Goal: Information Seeking & Learning: Find specific fact

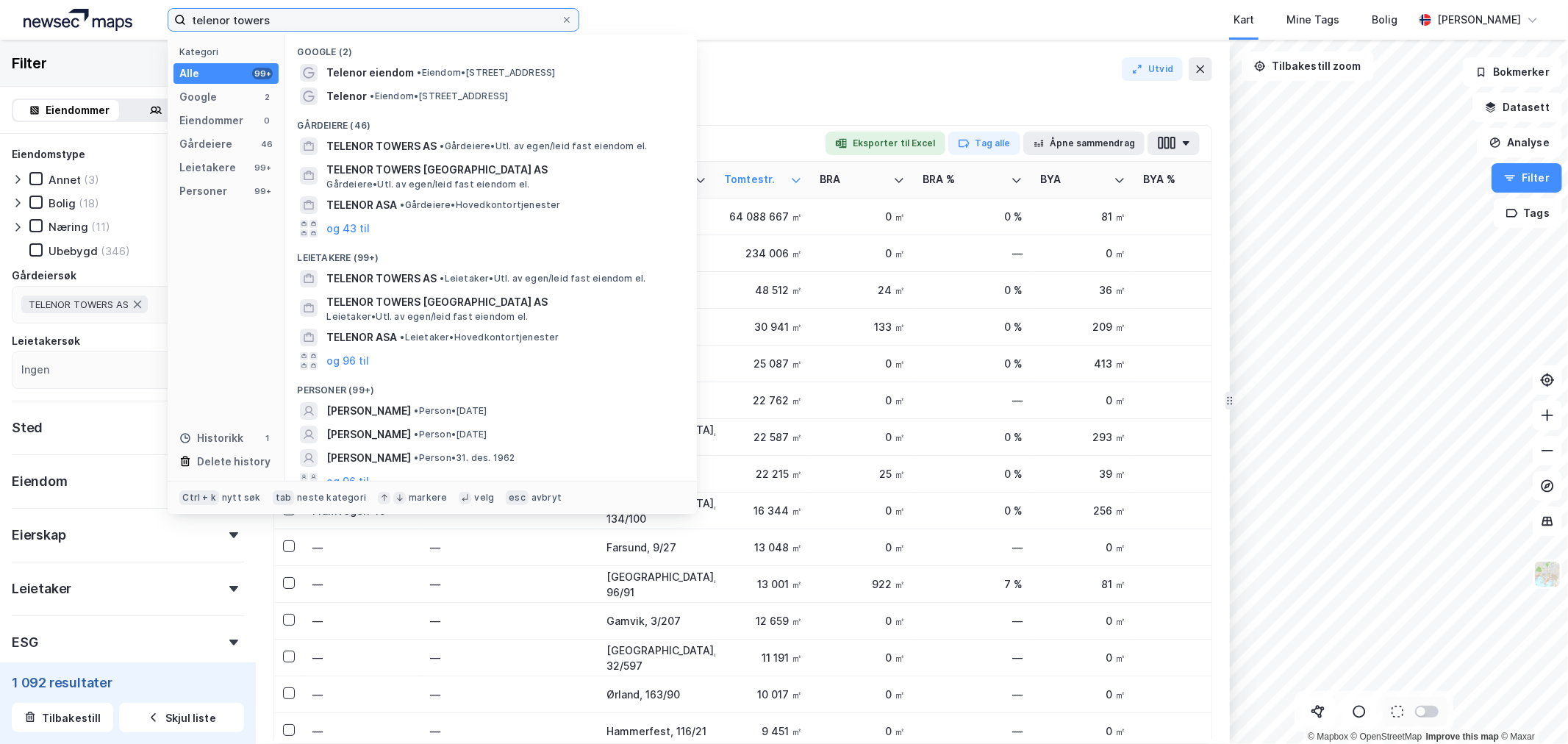
drag, startPoint x: 434, startPoint y: 25, endPoint x: 25, endPoint y: 22, distance: 409.0
click at [25, 22] on div "telenor towers Kategori Alle 99+ Google 2 Eiendommer 0 Gårdeiere 46 Leietakere …" at bounding box center [784, 20] width 1568 height 39
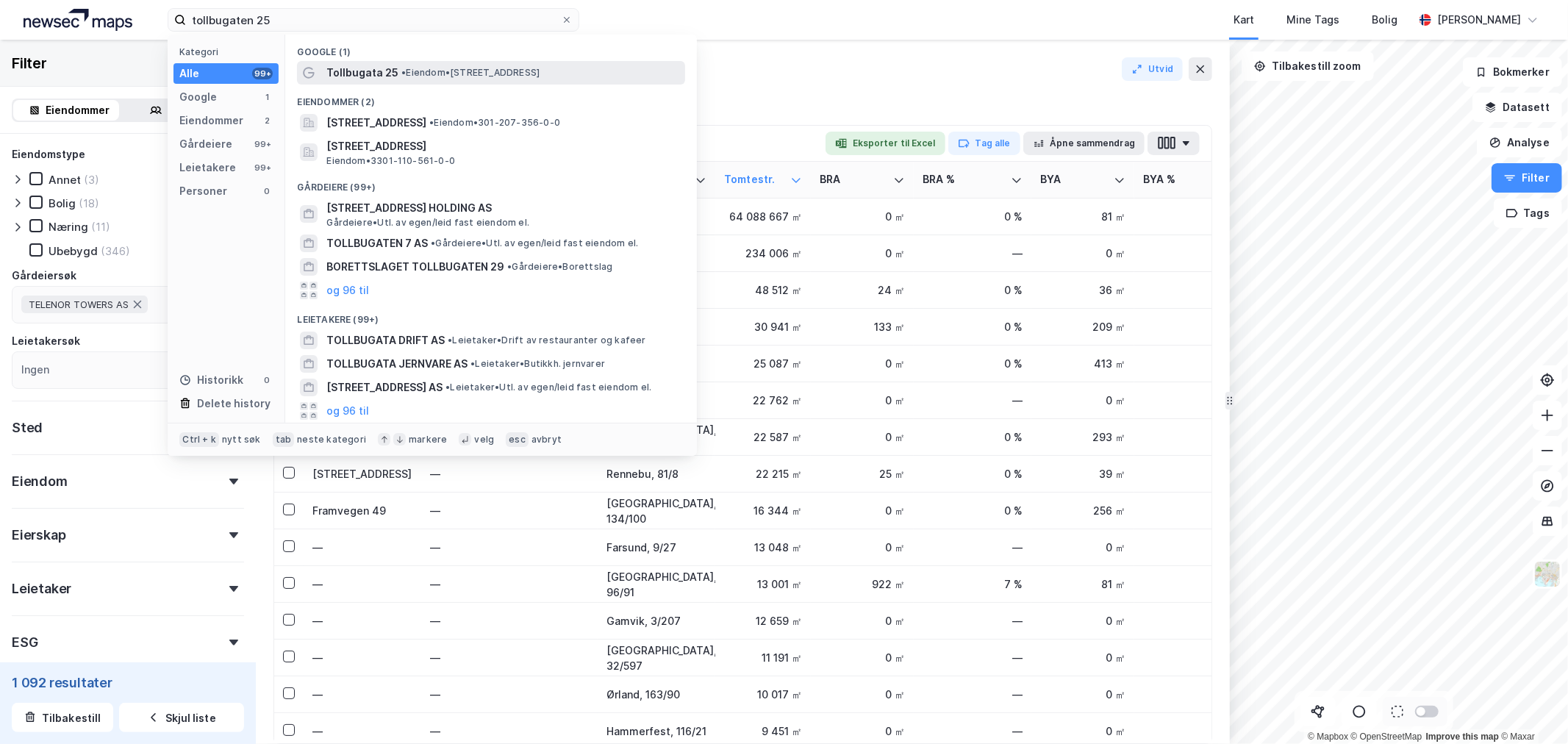
click at [419, 70] on span "• Eiendom • [STREET_ADDRESS]" at bounding box center [471, 72] width 138 height 12
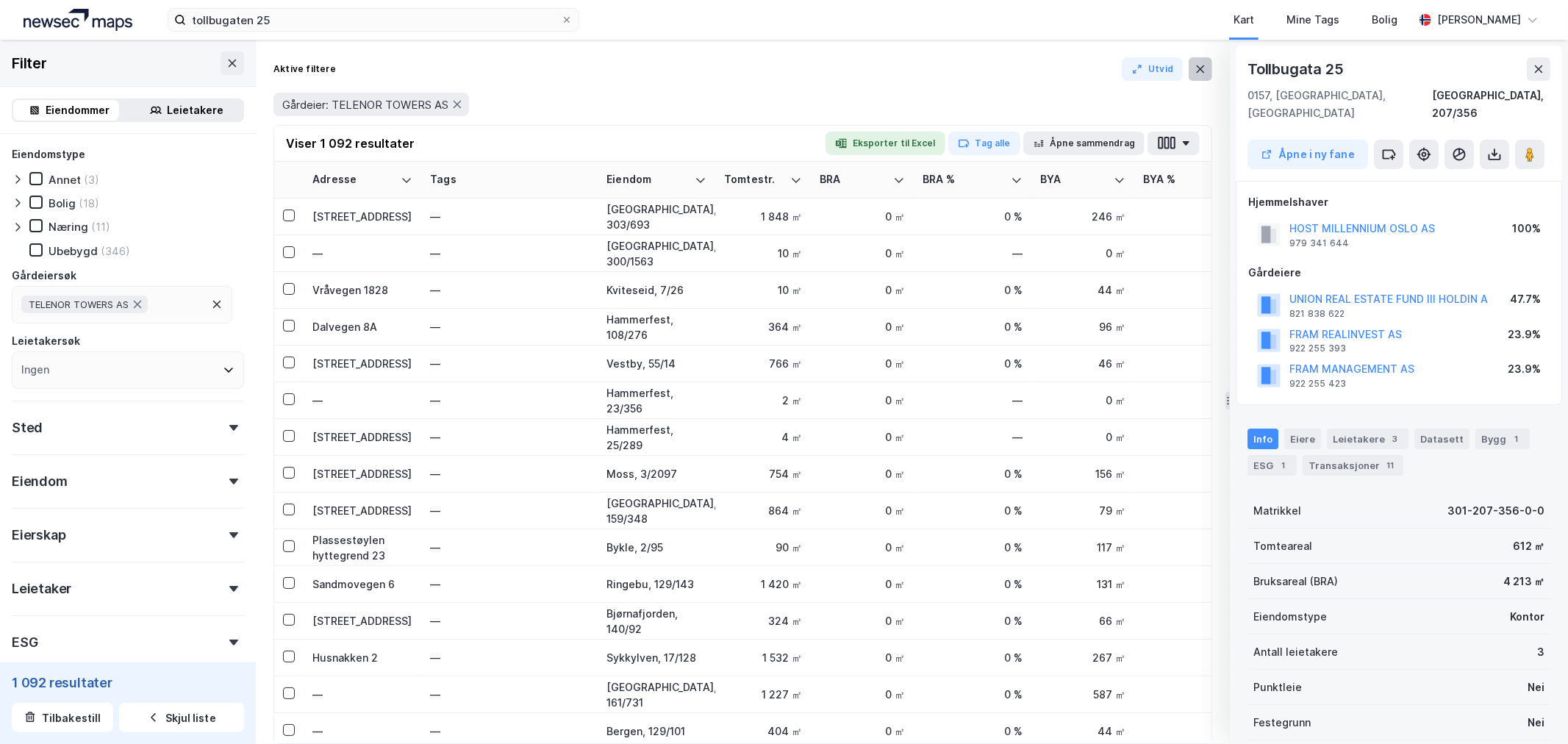
click at [1198, 74] on button at bounding box center [1199, 68] width 23 height 23
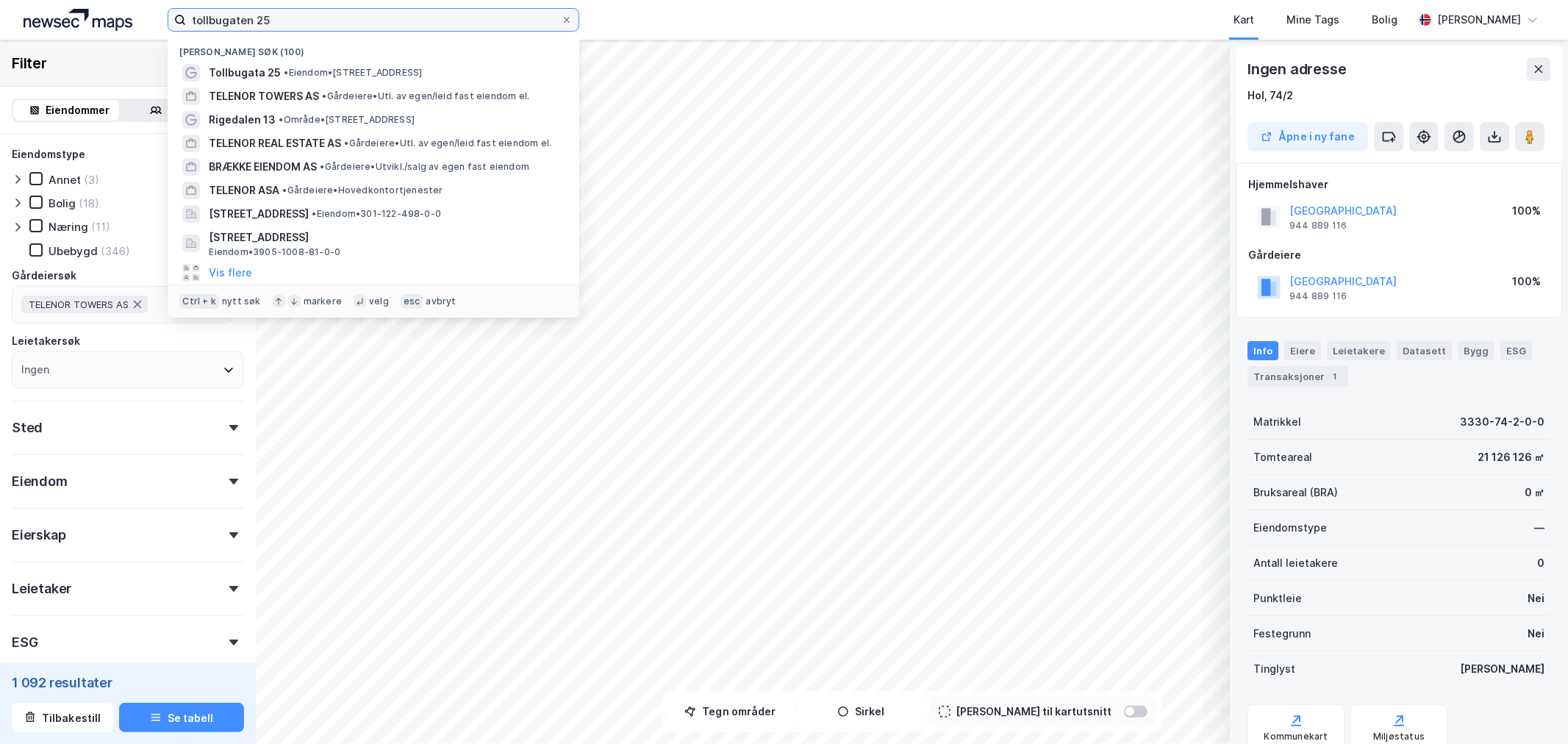
drag, startPoint x: 375, startPoint y: 24, endPoint x: -12, endPoint y: 29, distance: 387.0
click at [0, 29] on html "tollbugaten 25 Nylige søk (100) Tollbugata 25 • Eiendom • [STREET_ADDRESS] TELE…" at bounding box center [784, 372] width 1568 height 744
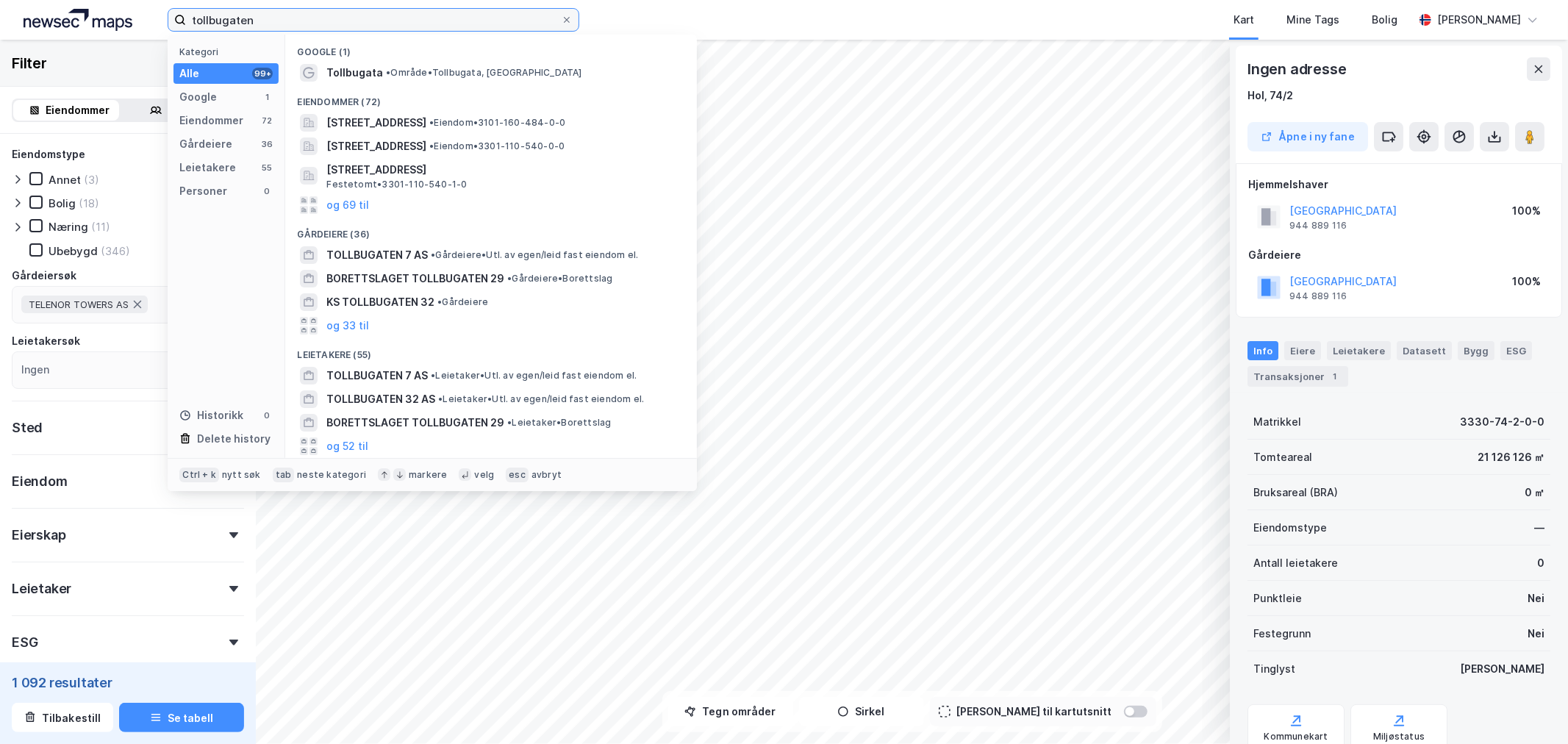
type input "tollbugaten"
click at [1410, 89] on div "Hol, 74/2" at bounding box center [1399, 95] width 303 height 18
